Goal: Transaction & Acquisition: Purchase product/service

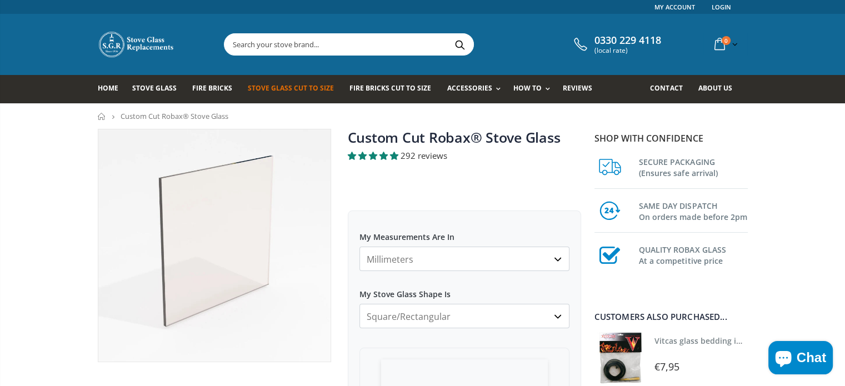
click at [405, 259] on select "Millimeters Centimeters Inches" at bounding box center [464, 259] width 210 height 24
click at [441, 195] on div at bounding box center [464, 190] width 233 height 11
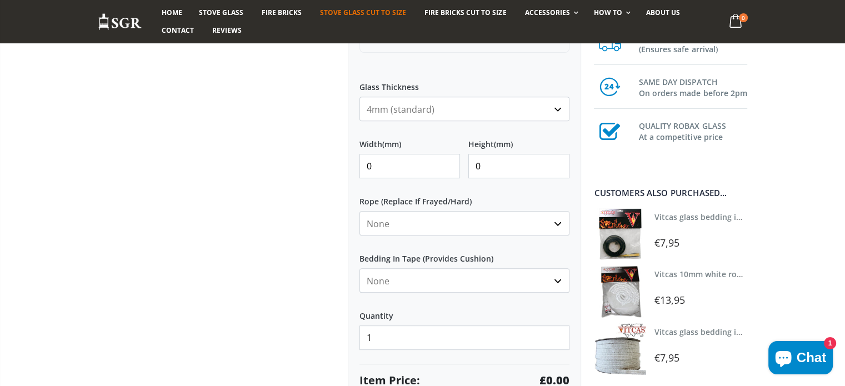
scroll to position [444, 0]
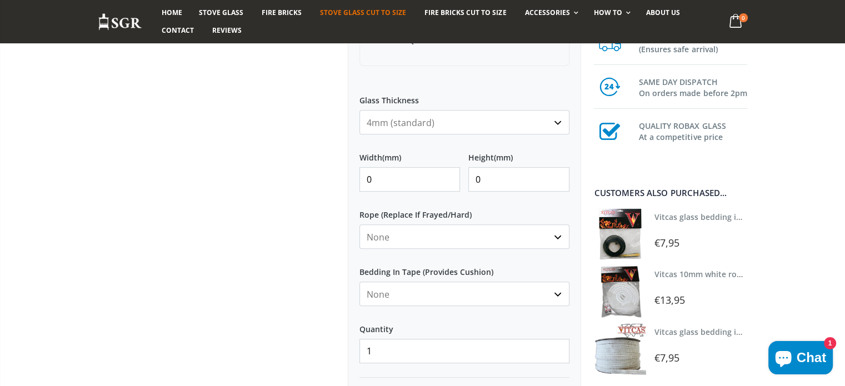
click at [425, 115] on select "4mm (standard) 5mm (gas fires with baffled flue) 3mm (For Use In Stoves With Th…" at bounding box center [464, 122] width 210 height 24
select select "3mm"
click at [359, 110] on select "4mm (standard) 5mm (gas fires with baffled flue) 3mm (For Use In Stoves With Th…" at bounding box center [464, 122] width 210 height 24
click at [416, 182] on input "0" at bounding box center [409, 179] width 101 height 24
drag, startPoint x: 371, startPoint y: 180, endPoint x: 354, endPoint y: 182, distance: 17.2
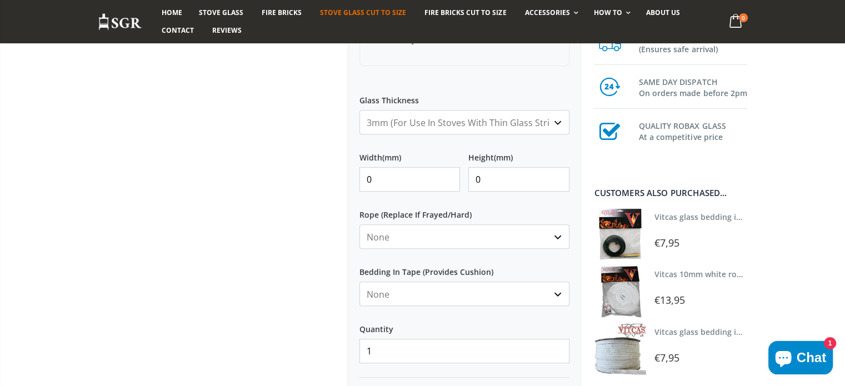
click at [354, 182] on div "My Measurements Are In Millimeters Centimeters Inches For inches, please enter …" at bounding box center [464, 104] width 233 height 676
type input "250"
drag, startPoint x: 486, startPoint y: 177, endPoint x: 472, endPoint y: 177, distance: 14.4
click at [472, 177] on input "0" at bounding box center [518, 179] width 101 height 24
type input "1000"
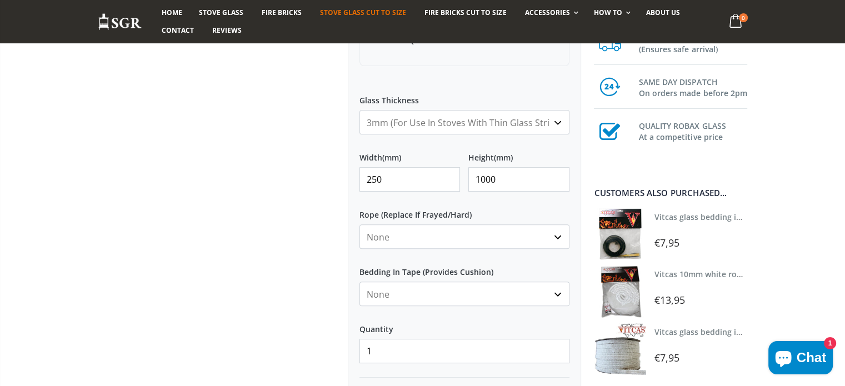
click at [444, 235] on select "None 3mm White 6mm White 8mm White 10mm White 12mm White 6mm Black 8mm Black 10…" at bounding box center [464, 236] width 210 height 24
click at [343, 234] on div "Custom Cut Robax® Stove Glass 292 reviews Pool Type Default Title Pool #1 Pool …" at bounding box center [464, 70] width 250 height 770
click at [440, 293] on select "None Black White" at bounding box center [464, 294] width 210 height 24
click at [278, 266] on div at bounding box center [214, 70] width 250 height 770
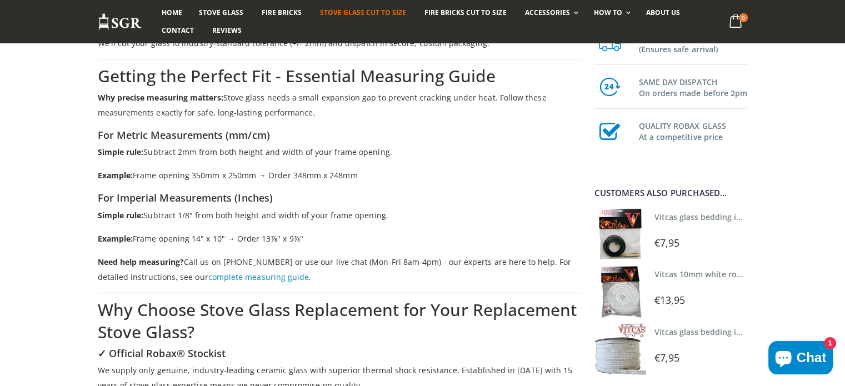
scroll to position [1222, 0]
